Goal: Check status: Check status

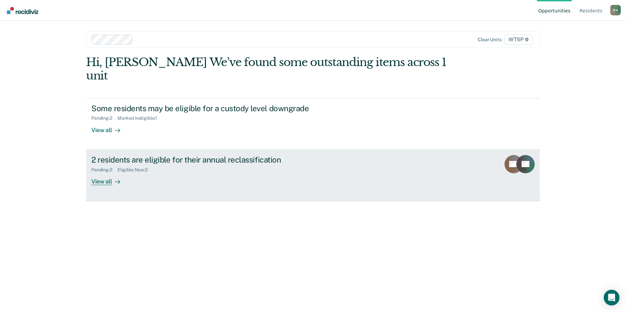
click at [137, 167] on div "Eligible Now : 2" at bounding box center [134, 170] width 35 height 6
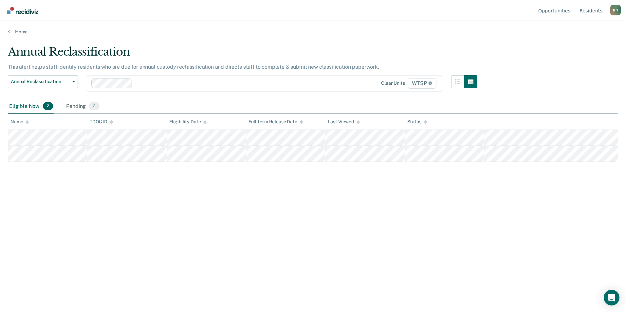
click at [33, 105] on div "Eligible Now 2" at bounding box center [31, 106] width 46 height 14
click at [77, 106] on div "Pending 2" at bounding box center [83, 106] width 36 height 14
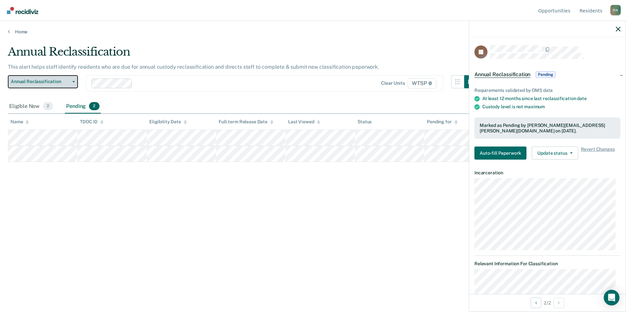
click at [52, 82] on span "Annual Reclassification" at bounding box center [40, 82] width 59 height 6
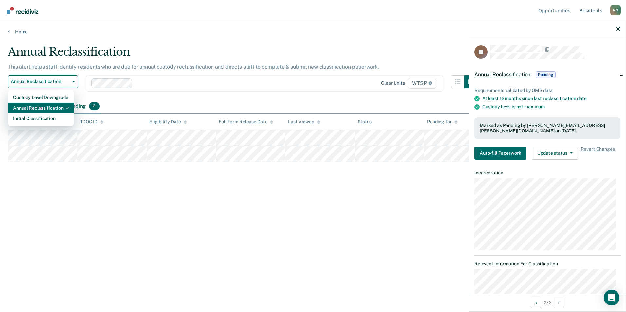
click at [54, 107] on div "Annual Reclassification" at bounding box center [41, 108] width 56 height 10
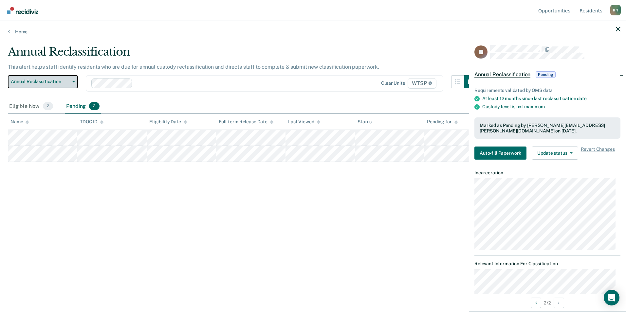
click at [73, 82] on button "Annual Reclassification" at bounding box center [43, 81] width 70 height 13
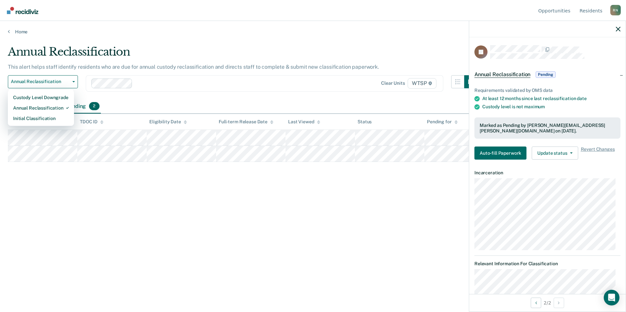
click at [125, 100] on div "Eligible Now 2 Pending 2" at bounding box center [313, 106] width 610 height 15
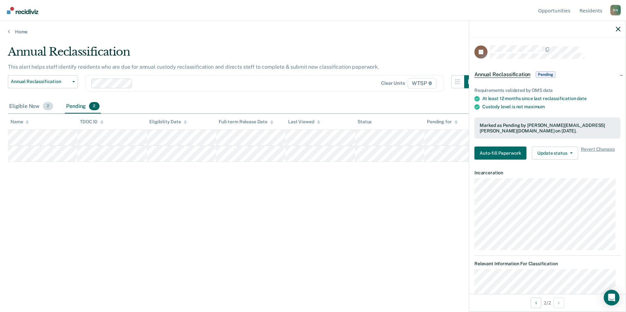
click at [32, 105] on div "Eligible Now 2" at bounding box center [31, 106] width 46 height 14
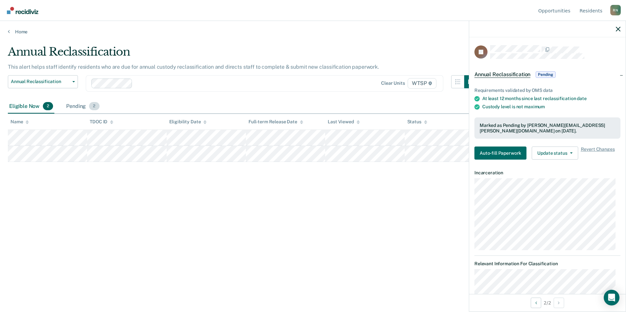
click at [75, 105] on div "Pending 2" at bounding box center [83, 106] width 36 height 14
